Goal: Check status: Check status

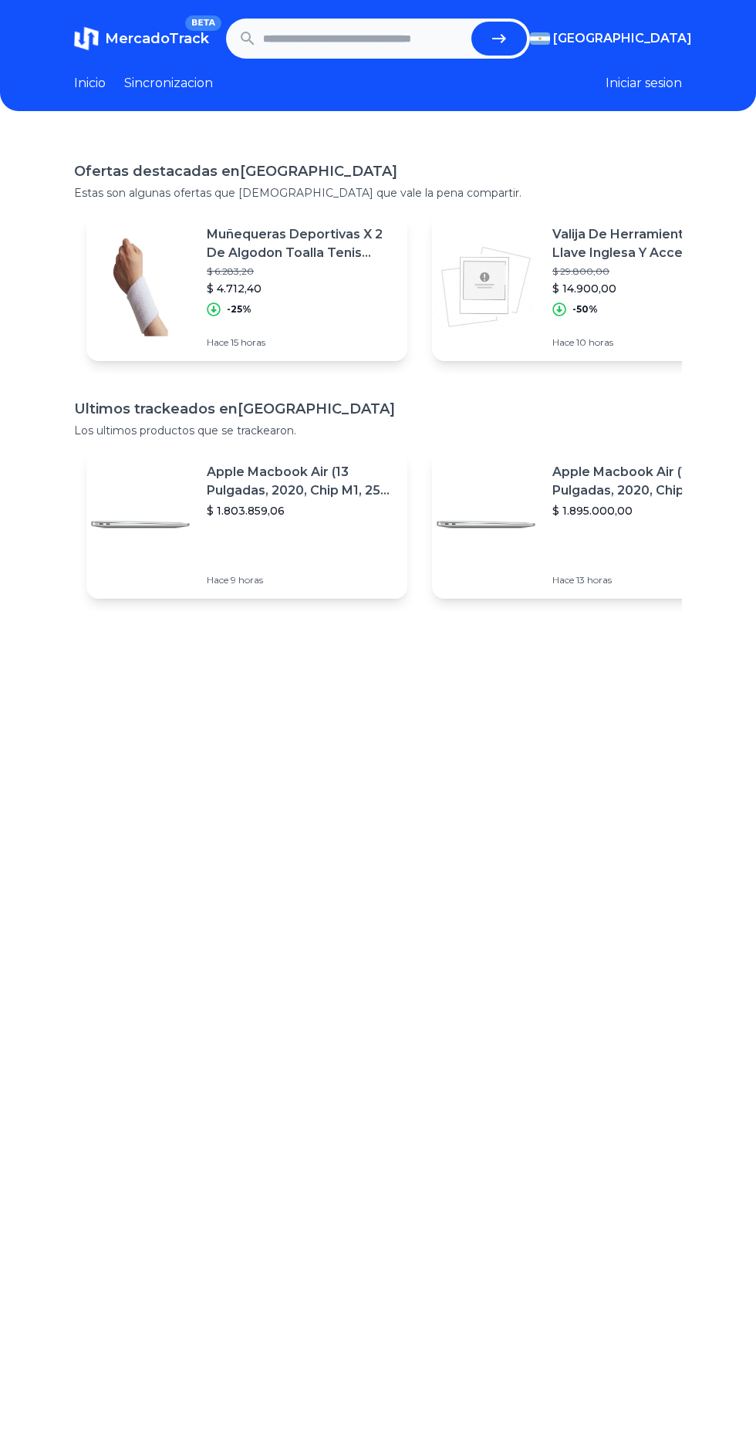
click at [413, 33] on input "text" at bounding box center [364, 39] width 202 height 34
click at [472, 22] on button "submit" at bounding box center [500, 39] width 56 height 34
type input "**********"
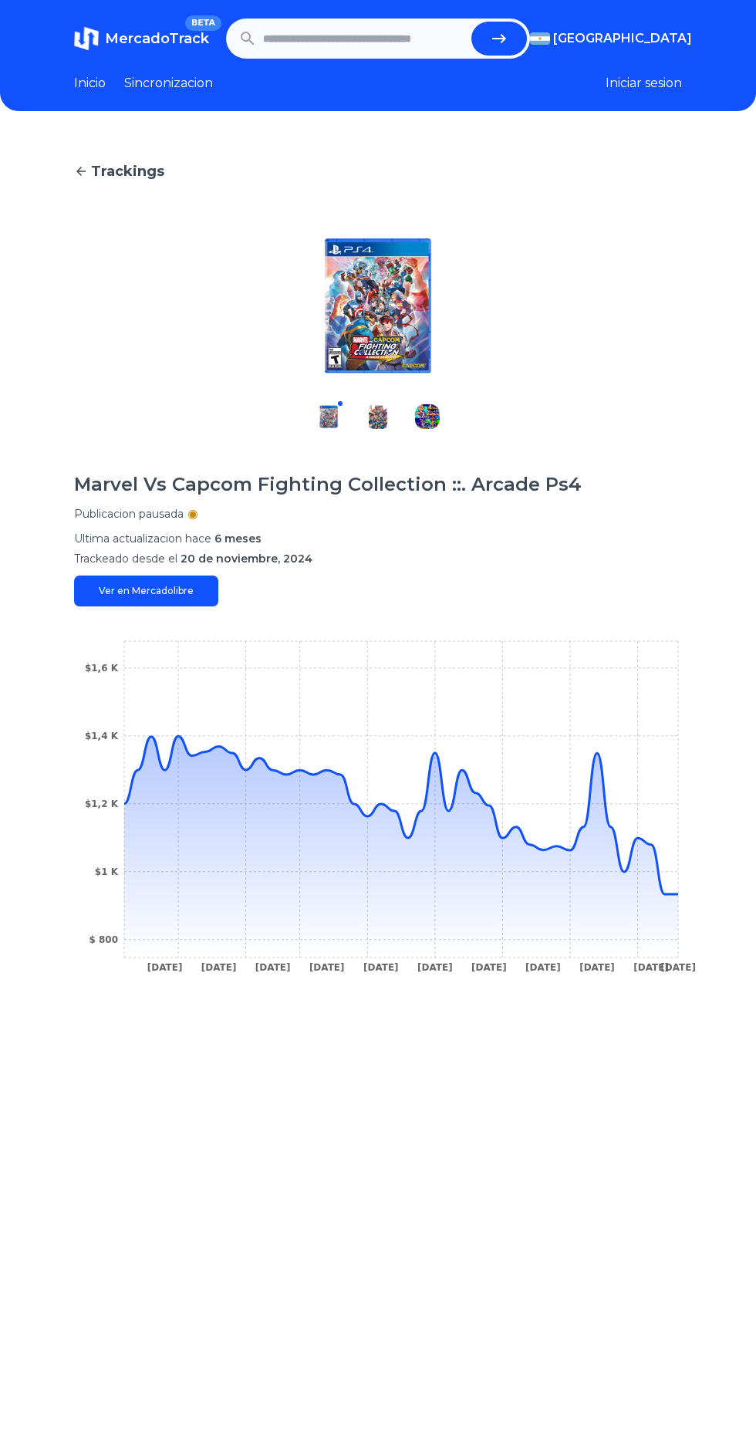
click at [676, 907] on icon at bounding box center [401, 846] width 554 height 221
